Goal: Task Accomplishment & Management: Use online tool/utility

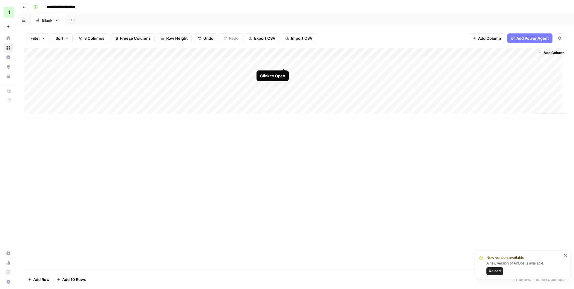
click at [282, 62] on div "Add Column" at bounding box center [295, 83] width 542 height 71
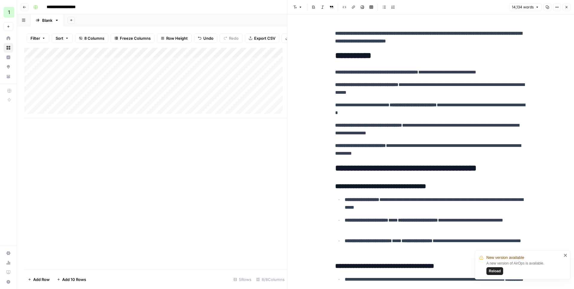
scroll to position [4339, 0]
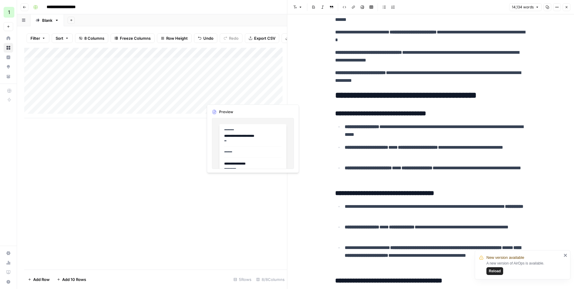
click at [247, 98] on div "Add Column" at bounding box center [155, 83] width 263 height 71
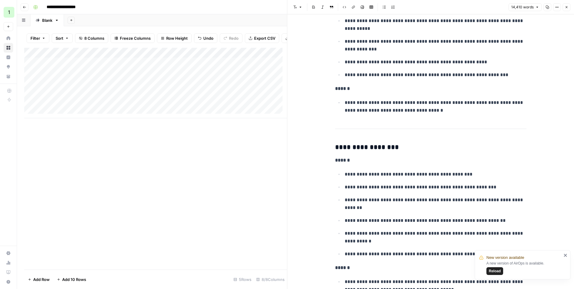
scroll to position [5765, 0]
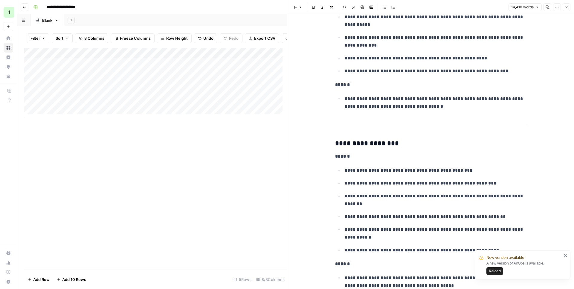
click at [64, 108] on div "Add Column" at bounding box center [155, 83] width 263 height 71
type textarea "*"
type textarea "**********"
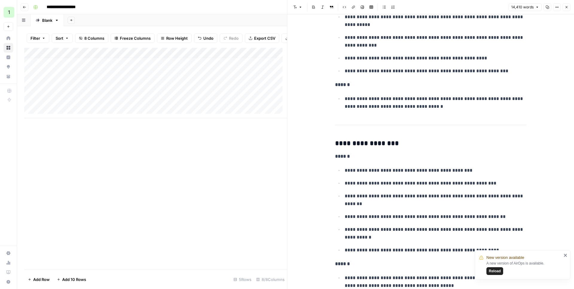
drag, startPoint x: 27, startPoint y: 102, endPoint x: 28, endPoint y: 79, distance: 22.7
click at [28, 79] on div "Add Column" at bounding box center [155, 83] width 263 height 71
click at [128, 83] on div "Add Column" at bounding box center [155, 83] width 263 height 71
click at [91, 85] on div "Add Column" at bounding box center [155, 83] width 263 height 71
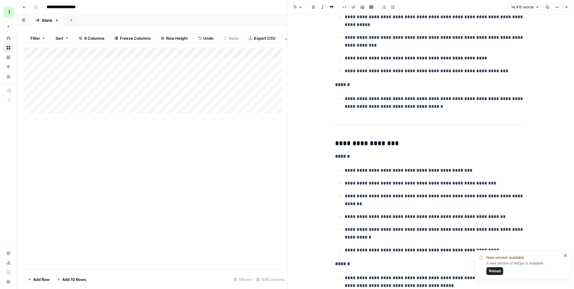
click at [91, 85] on div "Add Column" at bounding box center [155, 83] width 263 height 71
click at [85, 85] on textarea "**********" at bounding box center [93, 83] width 96 height 8
type textarea "**********"
click at [167, 85] on div "Add Column" at bounding box center [155, 83] width 263 height 71
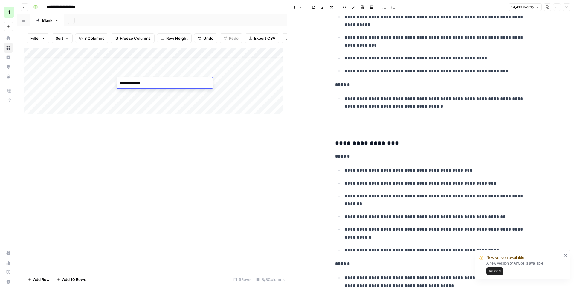
type textarea "**********"
click at [249, 81] on div "Add Column" at bounding box center [155, 83] width 263 height 71
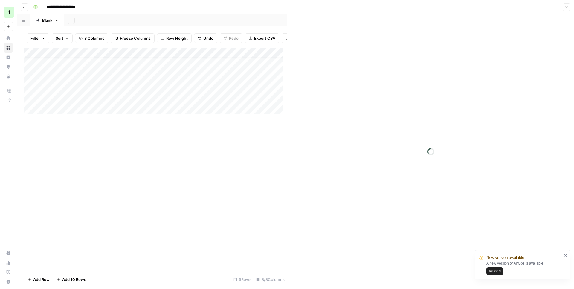
click at [400, 36] on div at bounding box center [430, 151] width 287 height 275
click at [384, 30] on p at bounding box center [430, 30] width 191 height 8
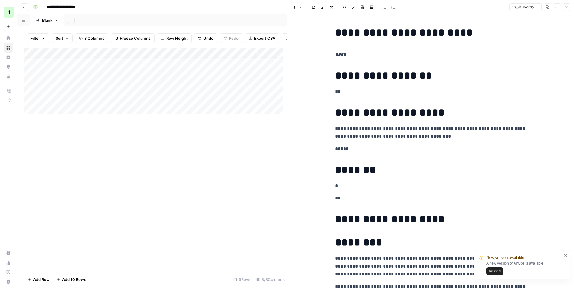
scroll to position [27846, 0]
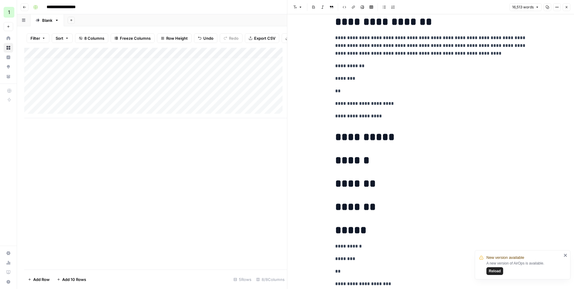
click at [401, 79] on p "********" at bounding box center [430, 79] width 191 height 8
click at [447, 7] on button "Close" at bounding box center [566, 7] width 8 height 8
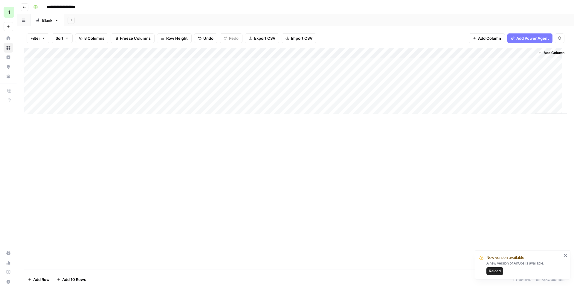
click at [306, 81] on div "Add Column" at bounding box center [295, 83] width 542 height 71
click at [304, 82] on div "Add Column" at bounding box center [295, 83] width 542 height 71
click at [284, 83] on div "Add Column" at bounding box center [295, 83] width 542 height 71
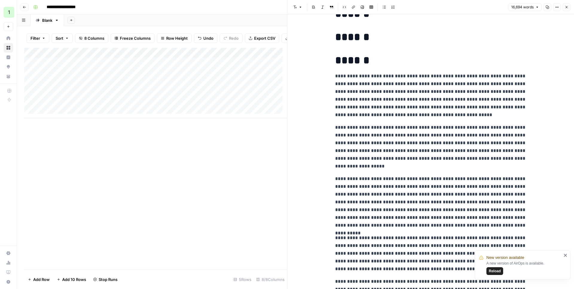
scroll to position [6576, 0]
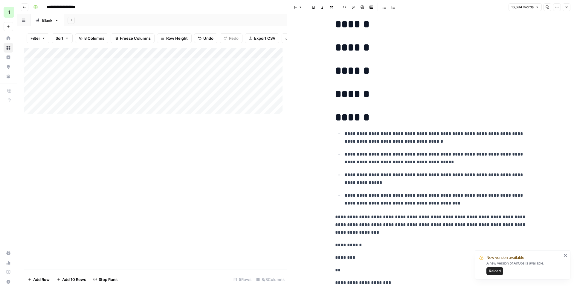
click at [413, 95] on h1 "******" at bounding box center [430, 94] width 191 height 13
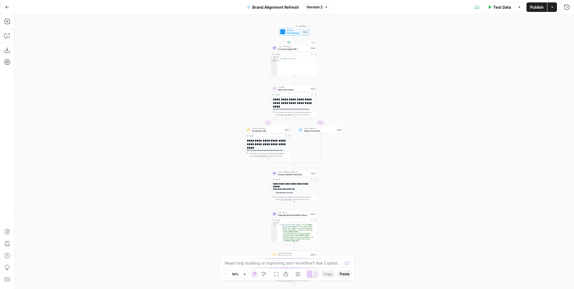
click at [295, 32] on span "Input Settings" at bounding box center [293, 32] width 15 height 3
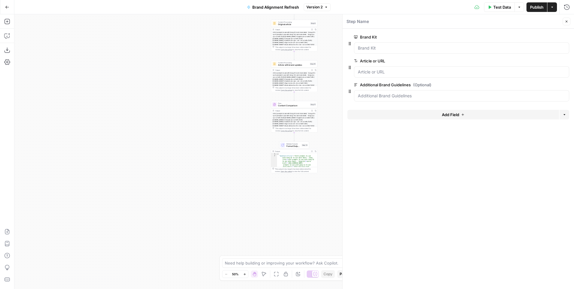
click at [292, 147] on span "Format Outputs" at bounding box center [293, 146] width 14 height 3
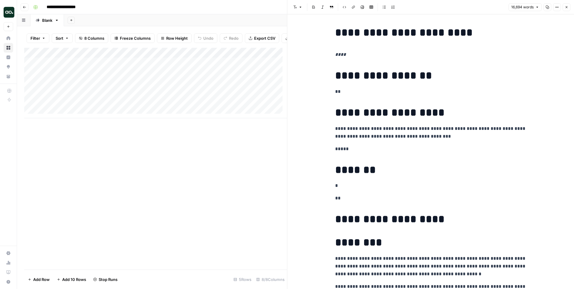
click at [384, 58] on p "****" at bounding box center [430, 55] width 191 height 8
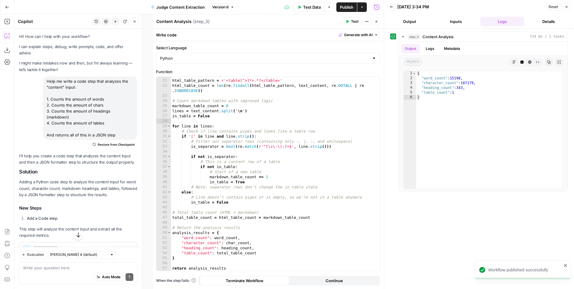
scroll to position [105, 0]
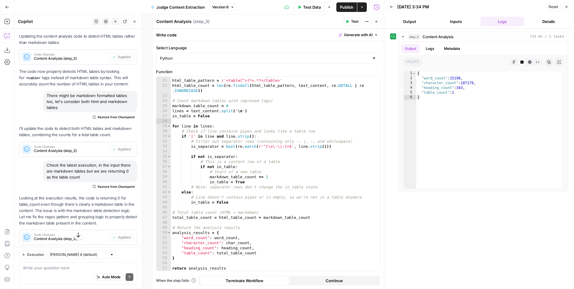
click at [564, 8] on icon "button" at bounding box center [566, 7] width 4 height 4
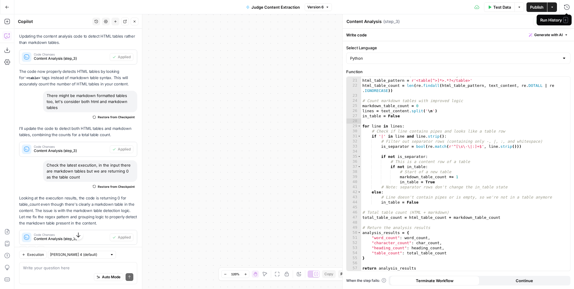
click at [234, 39] on div "Workflow Input Settings Inputs Run Code · Python Content Analysis Step 3 Output…" at bounding box center [293, 151] width 559 height 275
drag, startPoint x: 265, startPoint y: 65, endPoint x: 205, endPoint y: 54, distance: 60.8
click at [205, 54] on div "Workflow Input Settings Inputs Run Code · Python Content Analysis Step 3 Output…" at bounding box center [293, 151] width 559 height 275
click at [277, 10] on button "Judge Content Extraction" at bounding box center [272, 7] width 61 height 10
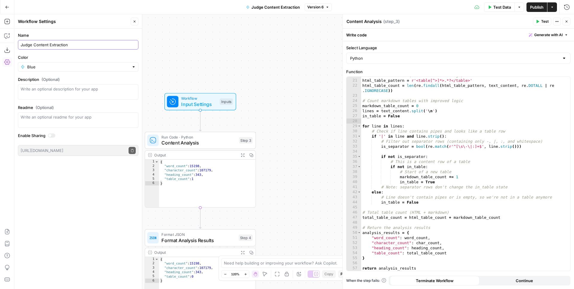
click at [77, 42] on input "Judge Content Extraction" at bounding box center [78, 45] width 115 height 6
type input "E"
type input "Content Metrics"
click at [302, 55] on div "Workflow Input Settings Inputs Run Code · Python Content Analysis Step 3 Output…" at bounding box center [293, 151] width 559 height 275
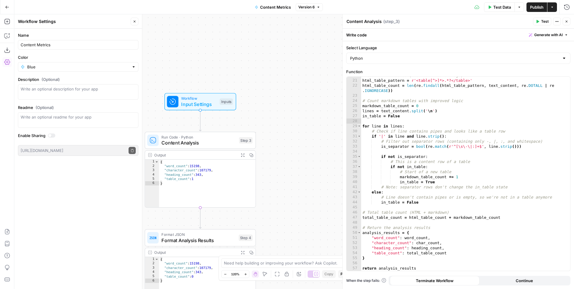
click at [541, 8] on span "Publish" at bounding box center [536, 7] width 13 height 6
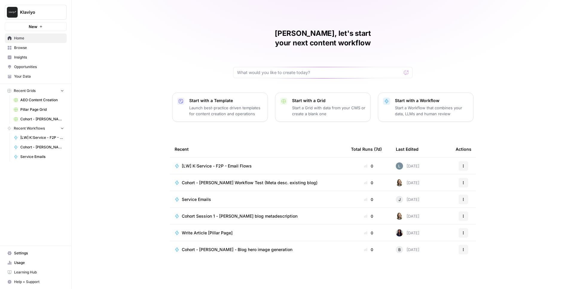
click at [34, 48] on span "Browse" at bounding box center [39, 47] width 50 height 5
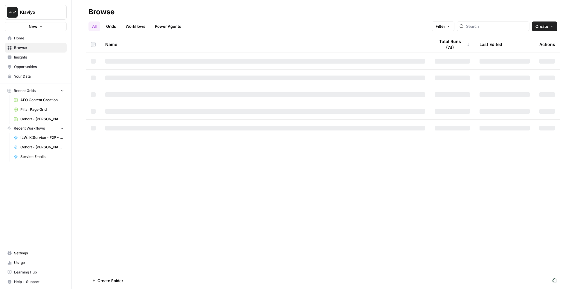
click at [35, 72] on link "Your Data" at bounding box center [36, 77] width 62 height 10
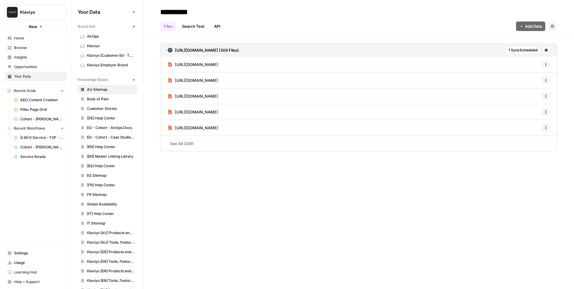
click at [195, 64] on span "[URL][DOMAIN_NAME]" at bounding box center [196, 65] width 43 height 6
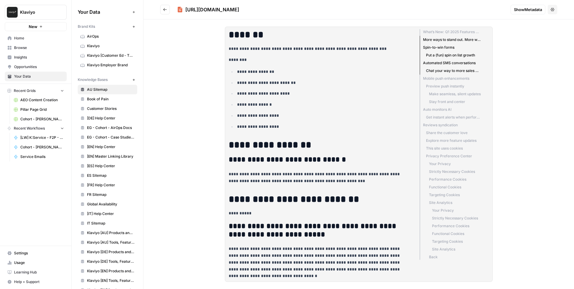
click at [445, 99] on li "Stay front and center" at bounding box center [449, 102] width 61 height 8
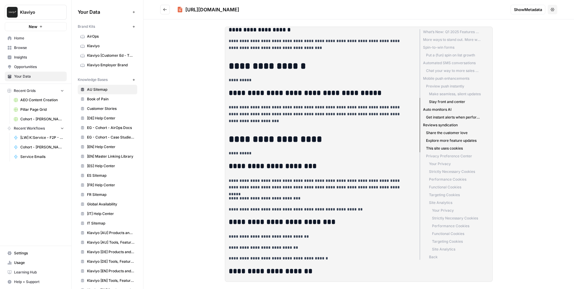
click at [446, 93] on li "Make seamless, silent updates" at bounding box center [449, 94] width 61 height 8
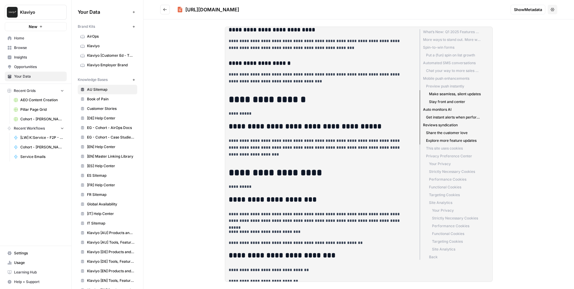
click at [444, 65] on li "Automated SMS conversations" at bounding box center [449, 63] width 61 height 8
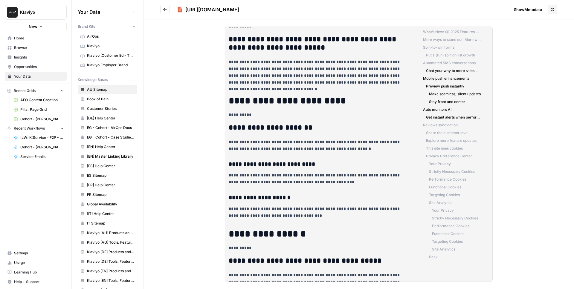
scroll to position [273, 0]
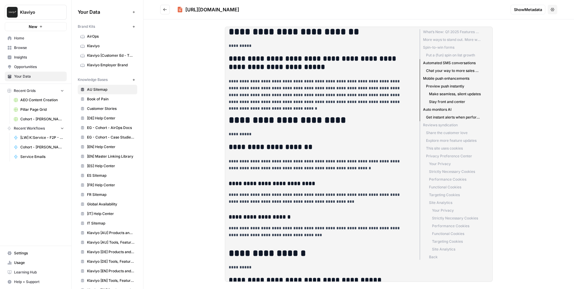
drag, startPoint x: 347, startPoint y: 89, endPoint x: 293, endPoint y: 88, distance: 54.1
click at [293, 88] on p "**********" at bounding box center [319, 91] width 181 height 27
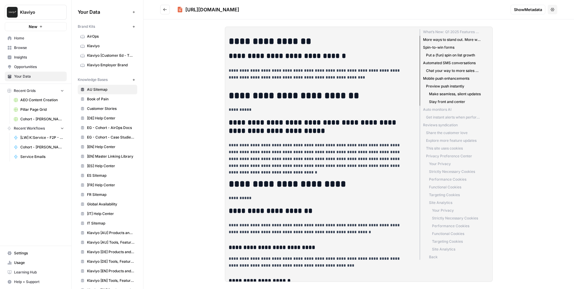
scroll to position [213, 0]
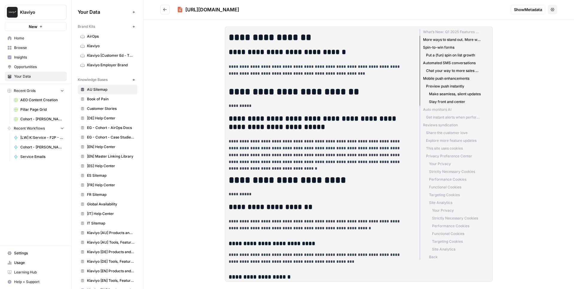
click at [102, 116] on span "[DE] Help Center" at bounding box center [111, 118] width 48 height 5
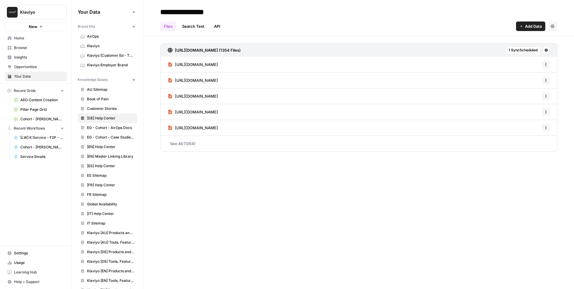
scroll to position [8, 0]
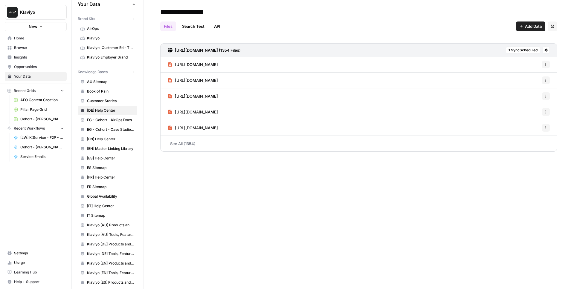
click at [105, 164] on link "ES Sitemap" at bounding box center [107, 168] width 59 height 10
click at [212, 98] on span "[URL][DOMAIN_NAME]" at bounding box center [196, 96] width 43 height 6
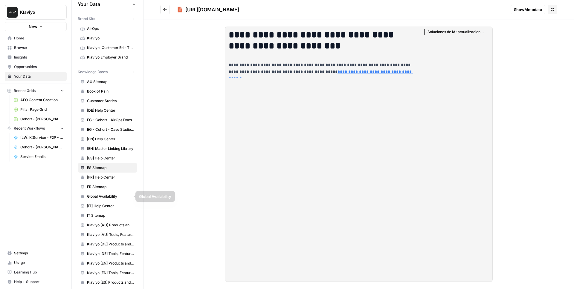
click at [104, 189] on span "FR Sitemap" at bounding box center [111, 186] width 48 height 5
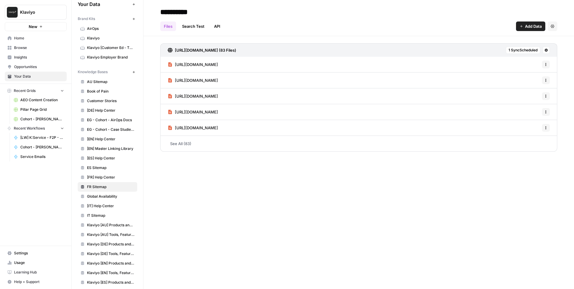
click at [218, 97] on span "[URL][DOMAIN_NAME]" at bounding box center [196, 96] width 43 height 6
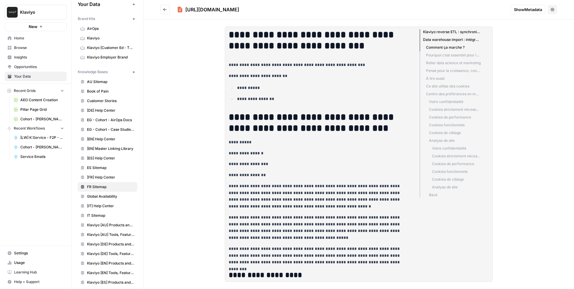
click at [25, 14] on span "Klaviyo" at bounding box center [38, 12] width 36 height 6
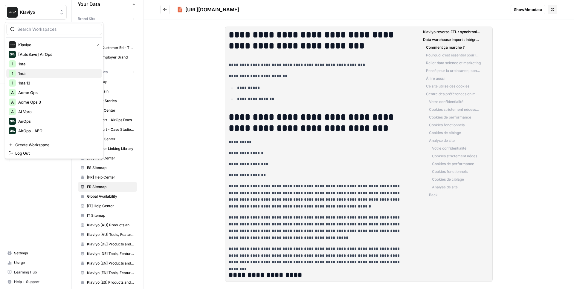
click at [36, 74] on span "1ma" at bounding box center [57, 74] width 79 height 6
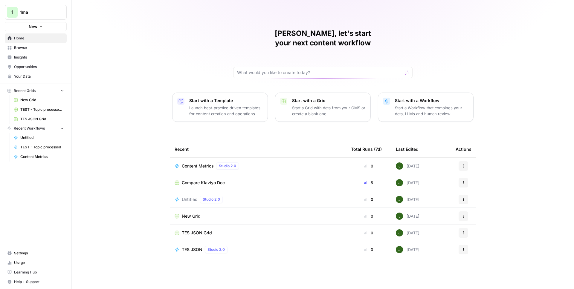
click at [199, 163] on span "Content Metrics" at bounding box center [198, 166] width 32 height 6
click at [202, 180] on span "Compare Klaviyo Doc" at bounding box center [203, 183] width 43 height 6
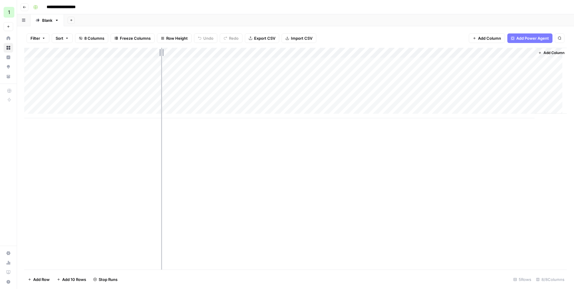
drag, startPoint x: 203, startPoint y: 51, endPoint x: 161, endPoint y: 52, distance: 42.4
click at [161, 52] on div "Add Column" at bounding box center [295, 83] width 542 height 71
drag, startPoint x: 117, startPoint y: 51, endPoint x: 99, endPoint y: 51, distance: 17.3
click at [99, 51] on div "Add Column" at bounding box center [295, 83] width 542 height 71
drag, startPoint x: 101, startPoint y: 51, endPoint x: 117, endPoint y: 52, distance: 16.2
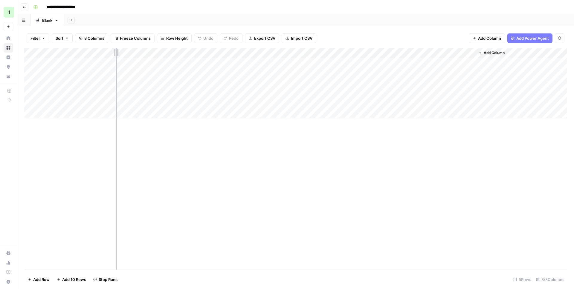
click at [117, 52] on div "Add Column" at bounding box center [295, 83] width 542 height 71
drag, startPoint x: 177, startPoint y: 51, endPoint x: 69, endPoint y: 53, distance: 108.8
click at [69, 53] on div "Add Column" at bounding box center [295, 83] width 542 height 71
drag, startPoint x: 132, startPoint y: 49, endPoint x: 147, endPoint y: 51, distance: 15.0
click at [147, 51] on div "Add Column" at bounding box center [295, 83] width 542 height 71
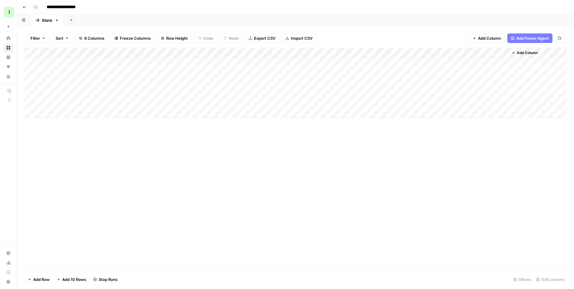
drag, startPoint x: 25, startPoint y: 72, endPoint x: 26, endPoint y: 64, distance: 8.2
click at [26, 64] on div "Add Column" at bounding box center [295, 83] width 542 height 71
drag, startPoint x: 26, startPoint y: 80, endPoint x: 26, endPoint y: 70, distance: 9.6
click at [26, 70] on div "Add Column" at bounding box center [295, 83] width 542 height 71
drag, startPoint x: 27, startPoint y: 85, endPoint x: 27, endPoint y: 80, distance: 5.4
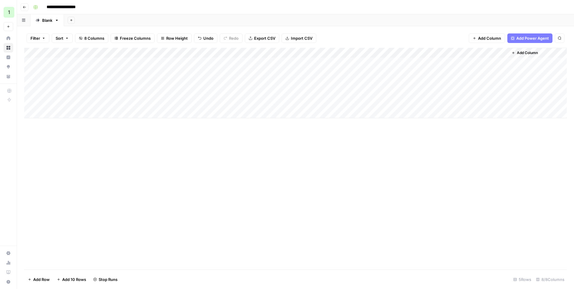
click at [27, 80] on div "Add Column" at bounding box center [295, 83] width 542 height 71
click at [194, 61] on div "Add Column" at bounding box center [295, 83] width 542 height 71
type textarea "**********"
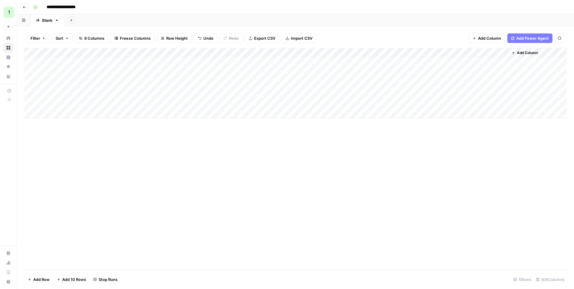
click at [177, 82] on div "Add Column" at bounding box center [295, 83] width 542 height 71
type textarea "**********"
click at [171, 100] on div "Add Column" at bounding box center [295, 83] width 542 height 71
click at [174, 103] on textarea "**********" at bounding box center [195, 103] width 96 height 8
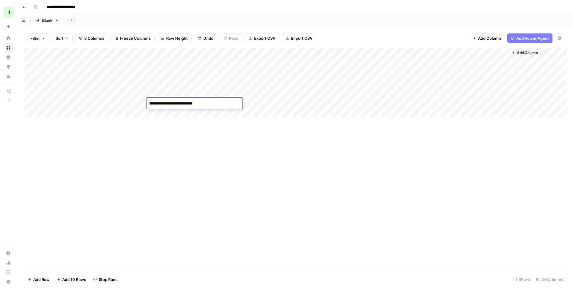
click at [174, 103] on textarea "**********" at bounding box center [195, 103] width 96 height 8
type textarea "**********"
click at [192, 92] on div "Add Column" at bounding box center [295, 83] width 542 height 71
type textarea "**********"
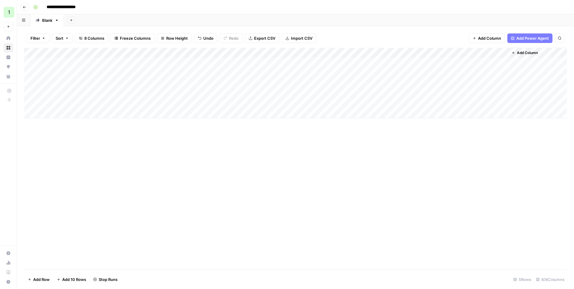
click at [236, 49] on div "Add Column" at bounding box center [295, 83] width 542 height 71
click at [244, 132] on span "Remove Column" at bounding box center [256, 133] width 52 height 6
click at [272, 64] on button "Delete" at bounding box center [265, 61] width 20 height 11
click at [242, 73] on div "Add Column" at bounding box center [295, 83] width 542 height 71
click at [244, 72] on div "Add Column" at bounding box center [295, 83] width 542 height 71
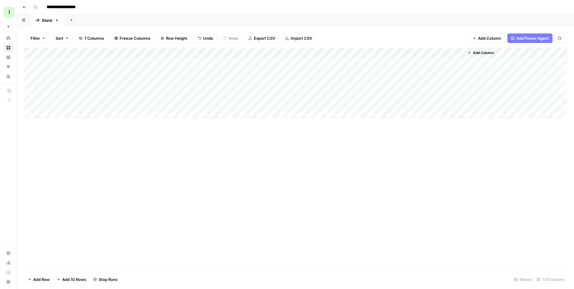
click at [52, 113] on div "Add Column" at bounding box center [295, 83] width 542 height 71
drag, startPoint x: 250, startPoint y: 55, endPoint x: 271, endPoint y: 56, distance: 21.2
click at [271, 56] on div "Add Column" at bounding box center [295, 88] width 542 height 81
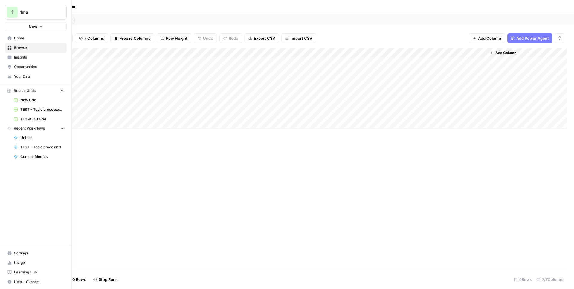
click at [20, 48] on span "Browse" at bounding box center [39, 47] width 50 height 5
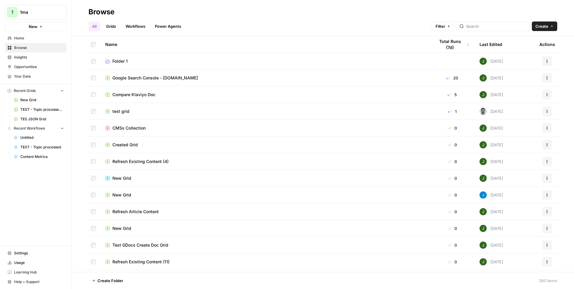
click at [112, 24] on link "Grids" at bounding box center [110, 27] width 17 height 10
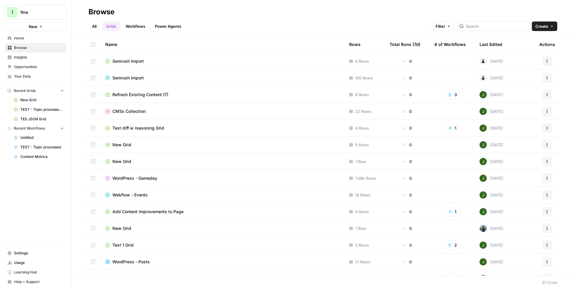
click at [487, 42] on div "Last Edited" at bounding box center [490, 44] width 23 height 16
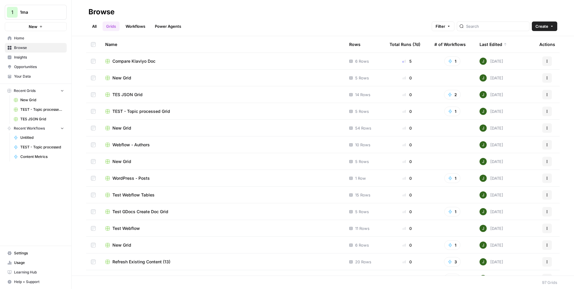
click at [122, 75] on span "New Grid" at bounding box center [121, 78] width 19 height 6
click at [129, 95] on span "TES JSON Grid" at bounding box center [127, 95] width 30 height 6
click at [125, 81] on td "New Grid" at bounding box center [222, 78] width 244 height 16
click at [125, 80] on span "New Grid" at bounding box center [121, 78] width 19 height 6
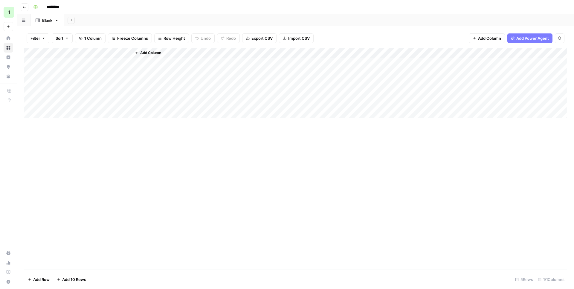
click at [143, 51] on span "Add Column" at bounding box center [150, 52] width 21 height 5
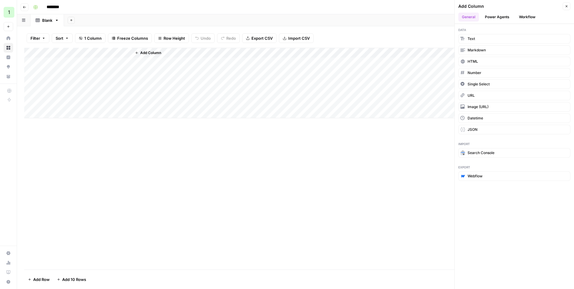
click at [527, 18] on button "Workflow" at bounding box center [527, 17] width 24 height 9
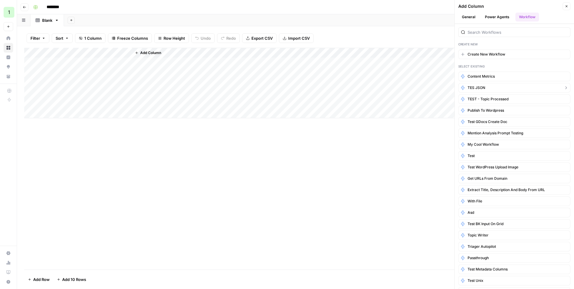
click at [482, 87] on span "TES JSON" at bounding box center [476, 87] width 18 height 5
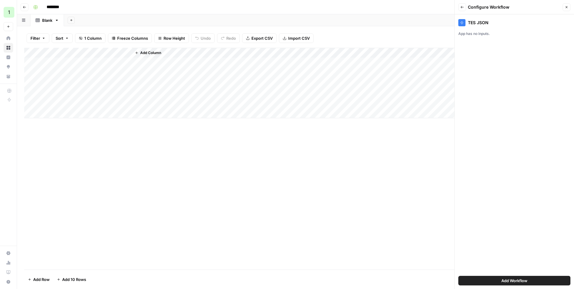
click at [504, 284] on span "Add Workflow" at bounding box center [514, 281] width 26 height 6
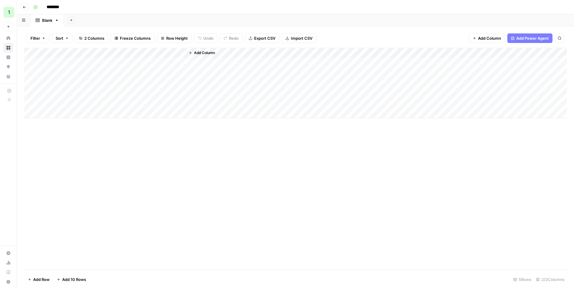
click at [156, 60] on div "Add Column" at bounding box center [295, 83] width 542 height 71
click at [155, 73] on div "Add Column" at bounding box center [295, 83] width 542 height 71
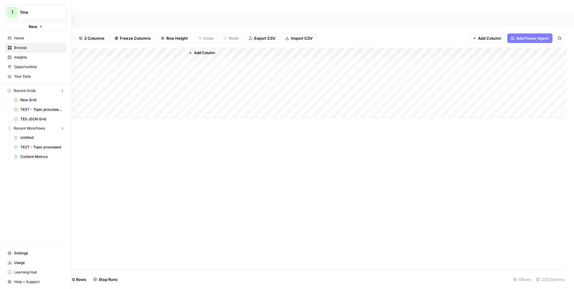
click at [10, 11] on div "1" at bounding box center [12, 12] width 11 height 11
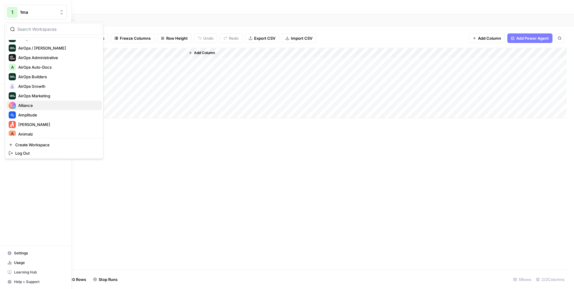
scroll to position [93, 0]
click at [43, 58] on span "AirOps Administrative" at bounding box center [57, 57] width 79 height 6
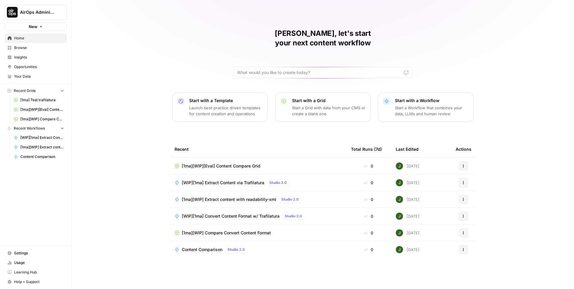
click at [44, 101] on span "[1ma] Test trafilatura" at bounding box center [42, 99] width 44 height 5
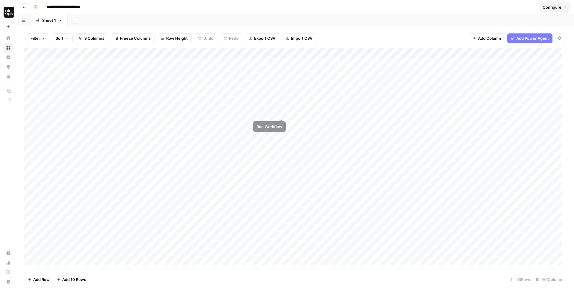
click at [281, 113] on div "Add Column" at bounding box center [295, 159] width 542 height 222
click at [27, 7] on button "Go back" at bounding box center [25, 7] width 8 height 8
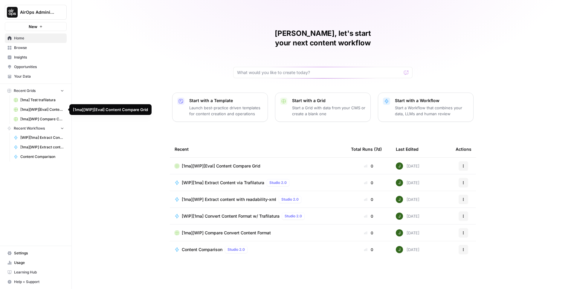
click at [42, 111] on span "[1ma][WIP][Eval] Content Compare Grid" at bounding box center [42, 109] width 44 height 5
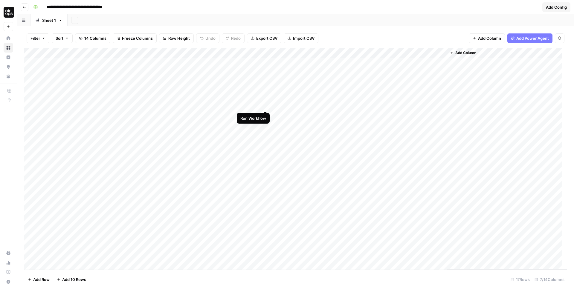
click at [265, 88] on div "Add Column" at bounding box center [295, 159] width 542 height 222
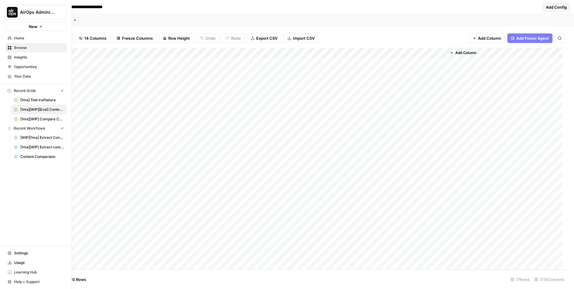
click at [11, 11] on img "Workspace: AirOps Administrative" at bounding box center [12, 12] width 11 height 11
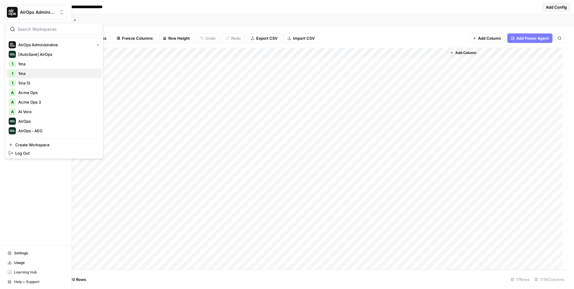
click at [30, 71] on span "1ma" at bounding box center [57, 74] width 79 height 6
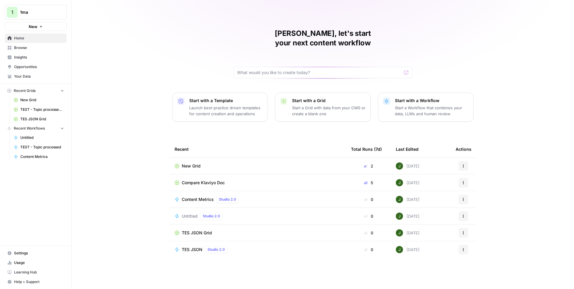
click at [188, 163] on span "New Grid" at bounding box center [191, 166] width 19 height 6
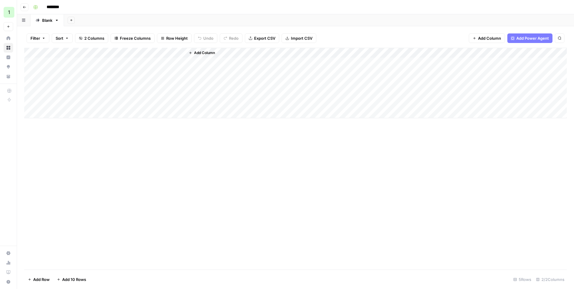
click at [154, 62] on div "Add Column" at bounding box center [295, 83] width 542 height 71
click at [158, 64] on div "Add Column" at bounding box center [295, 83] width 542 height 71
